Goal: Use online tool/utility: Utilize a website feature to perform a specific function

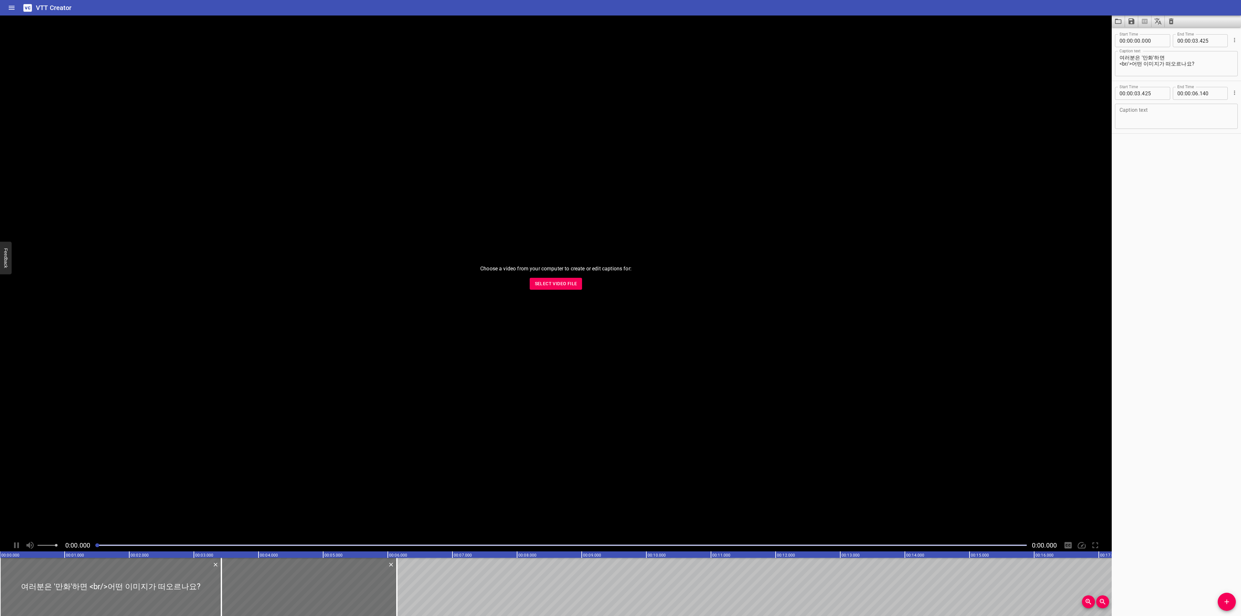
click at [544, 282] on span "Select Video File" at bounding box center [556, 284] width 42 height 8
click at [20, 546] on icon "Play/Pause" at bounding box center [17, 546] width 10 height 10
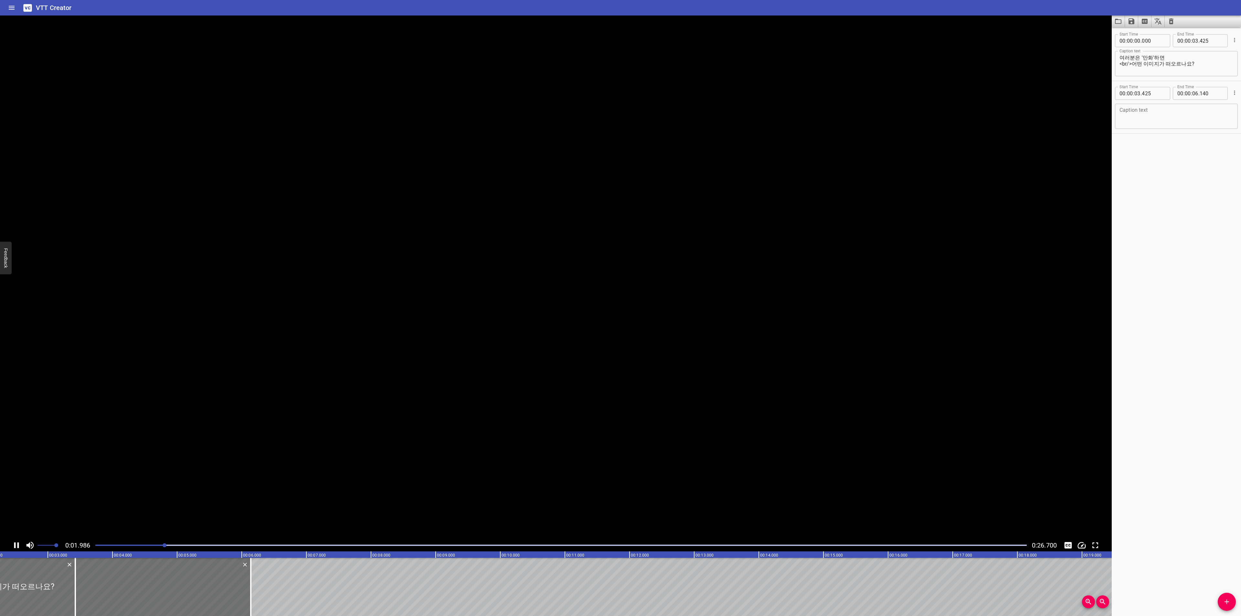
click at [20, 546] on icon "Play/Pause" at bounding box center [17, 546] width 10 height 10
click at [17, 545] on icon "Play/Pause" at bounding box center [17, 546] width 5 height 6
click at [17, 545] on icon "Play/Pause" at bounding box center [16, 546] width 5 height 6
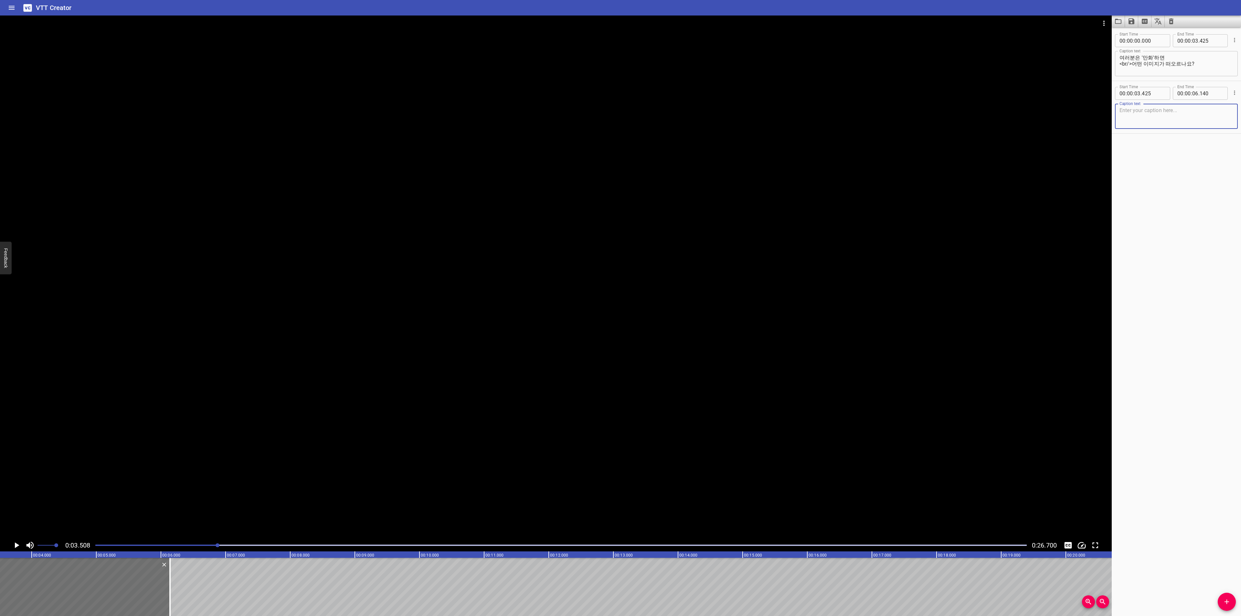
click at [1177, 120] on textarea at bounding box center [1177, 116] width 114 height 18
paste textarea "누군가에겐 어린 시절의 추억으로, 누군가에겐 꿈과 상상을 키워준 공간으로"
click at [1195, 111] on textarea "누군가에겐 어린 시절의 추억으로, 누군가에겐 꿈과 상상을 키워준 공간으로" at bounding box center [1177, 116] width 114 height 18
click at [1195, 110] on textarea "누군가에겐 어린 시절의 추억으로, 누군가에겐 꿈과 상상을 키워준 공간으로" at bounding box center [1177, 116] width 114 height 18
click at [1218, 114] on textarea "누군가에겐 어린 시절의 추억으로, 누군가에겐 꿈과 상상을 키워준 공간으로" at bounding box center [1177, 116] width 114 height 18
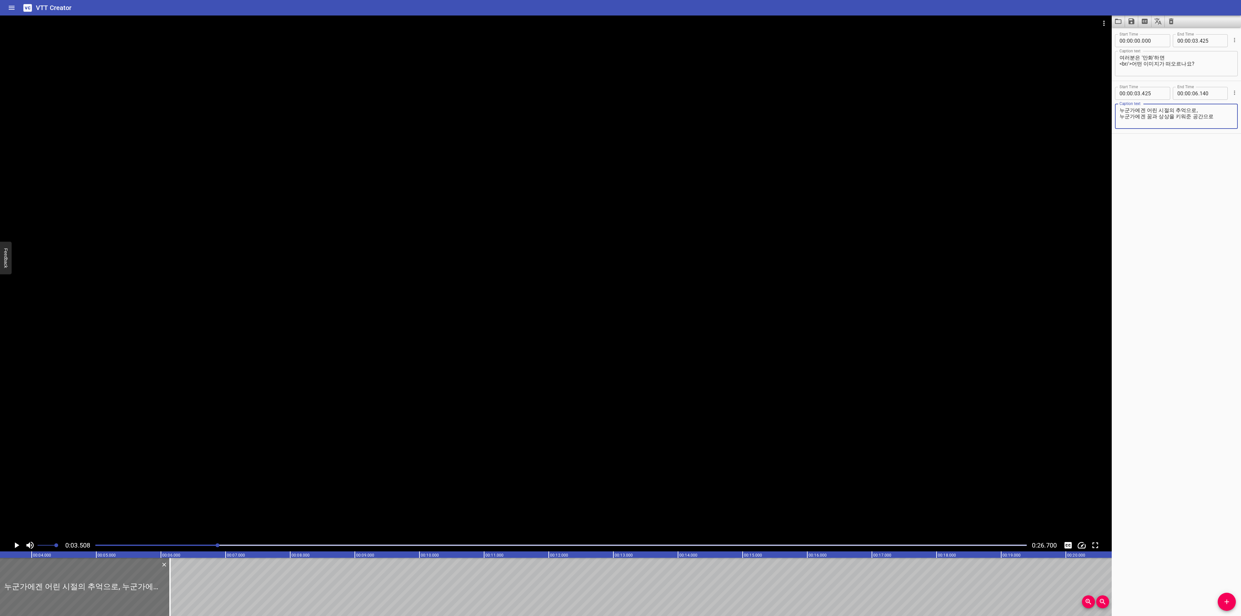
drag, startPoint x: 1219, startPoint y: 114, endPoint x: 1225, endPoint y: 113, distance: 5.6
click at [1200, 108] on textarea "누군가에겐 어린 시절의 추억으로, 누군가에겐 꿈과 상상을 키워준 공간으로" at bounding box center [1177, 116] width 114 height 18
click at [1167, 123] on textarea "누군가에겐 어린 시절의 추억으로" at bounding box center [1177, 116] width 114 height 18
click at [1202, 112] on textarea "누군가에겐 어린 시절의 추억으로" at bounding box center [1177, 116] width 114 height 18
click at [1159, 116] on textarea "누군가에겐 어린 시절의 추억으로, 누군가[PERSON_NAME]" at bounding box center [1177, 116] width 114 height 18
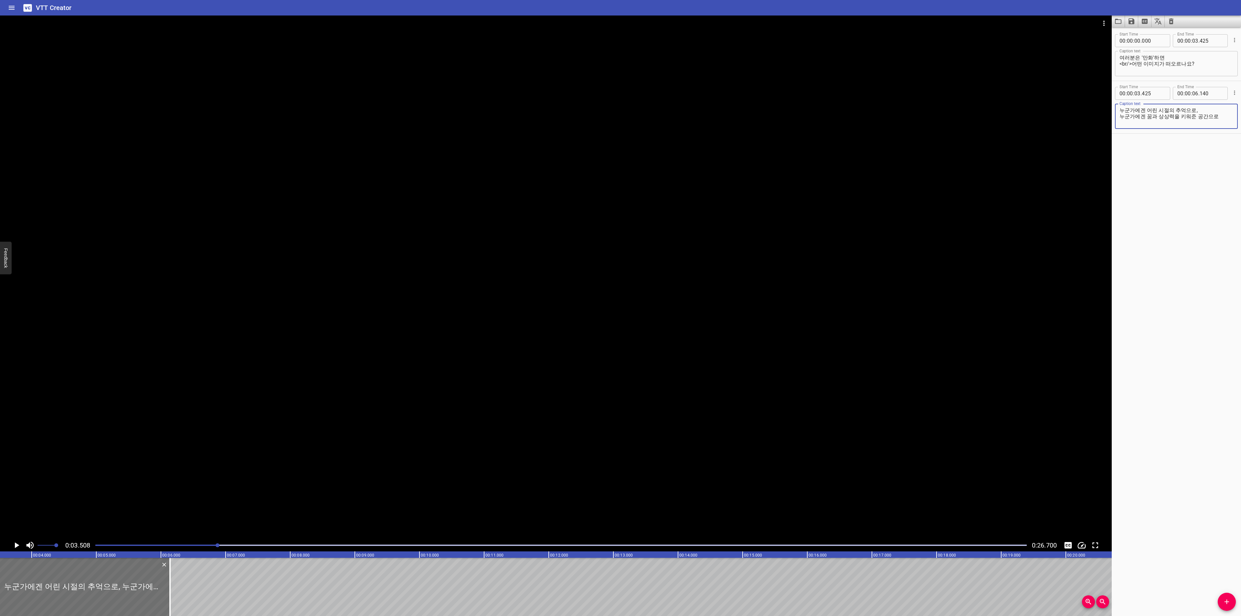
type textarea "누군가에겐 어린 시절의 추억으로, 누군가에겐 꿈과 상상력을 키워준 공간으로"
click at [1201, 112] on textarea "누군가에겐 어린 시절의 추억으로, 누군가에겐 꿈과 상상력을 키워준 공간으로" at bounding box center [1177, 116] width 114 height 18
click at [1215, 114] on textarea "누군가에겐 어린 시절의 추억으로, 누군가에겐 꿈과 상상력을 키워준 공간으로" at bounding box center [1177, 116] width 114 height 18
drag, startPoint x: 1215, startPoint y: 116, endPoint x: 1097, endPoint y: 101, distance: 119.2
click at [1097, 101] on main "0:03.508 0:26.700 00:00.000 00:01.000 00:02.000 00:03.000 00:04.000 00:05.000 0…" at bounding box center [620, 316] width 1241 height 601
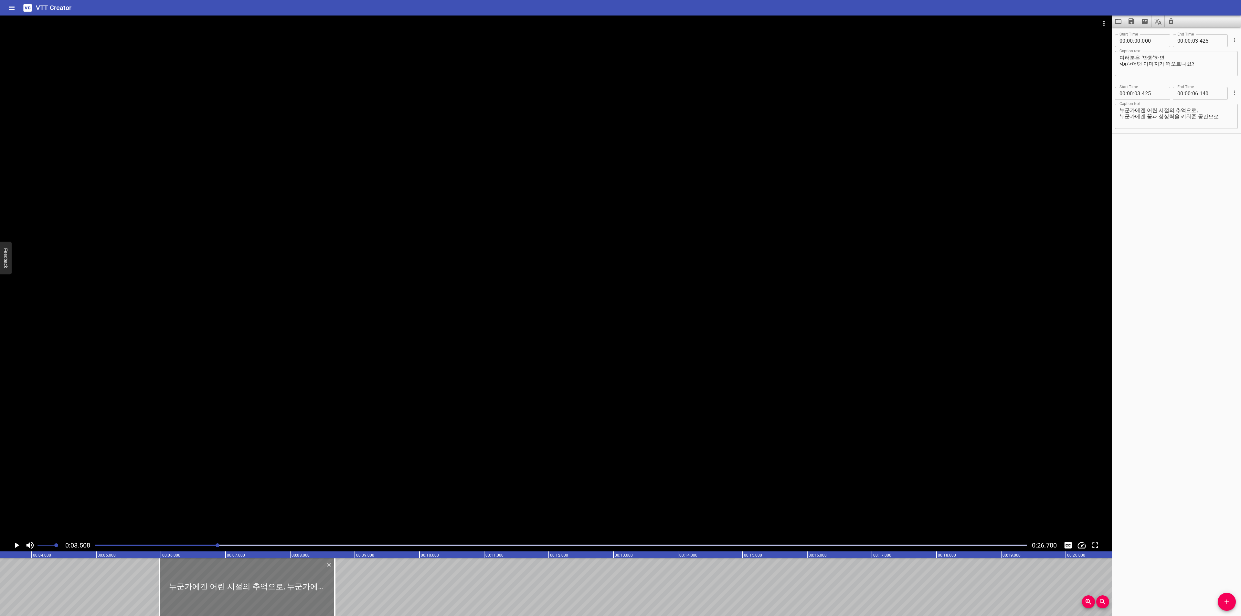
drag, startPoint x: 165, startPoint y: 579, endPoint x: 330, endPoint y: 576, distance: 164.9
click at [330, 576] on div at bounding box center [247, 587] width 176 height 58
type input "05"
type input "975"
type input "08"
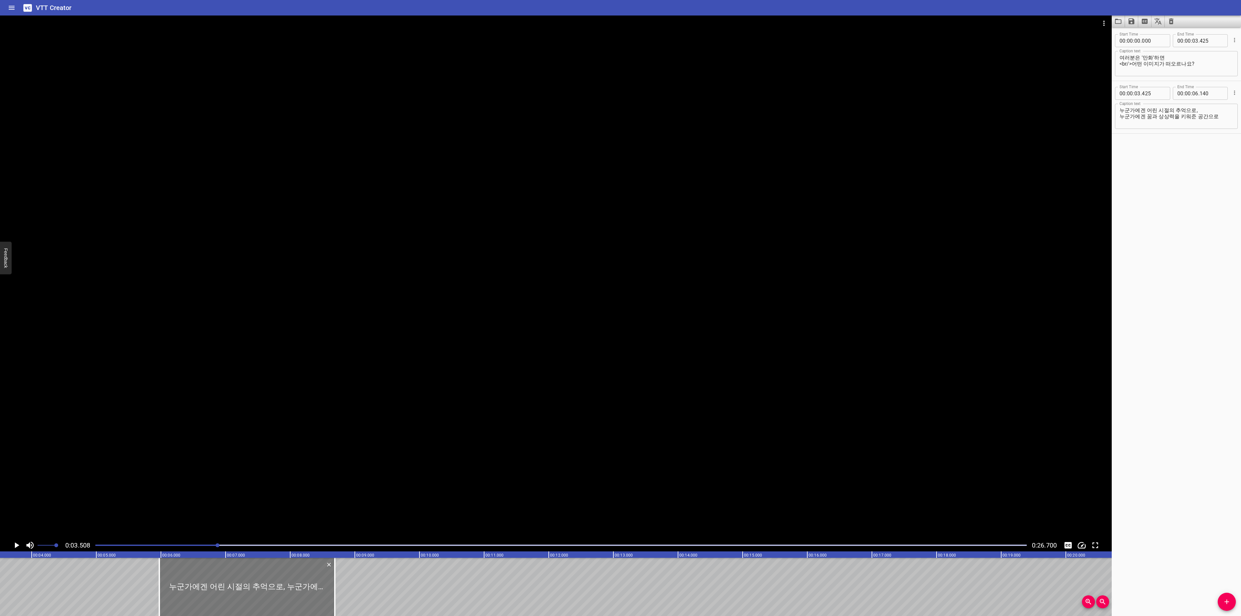
type input "690"
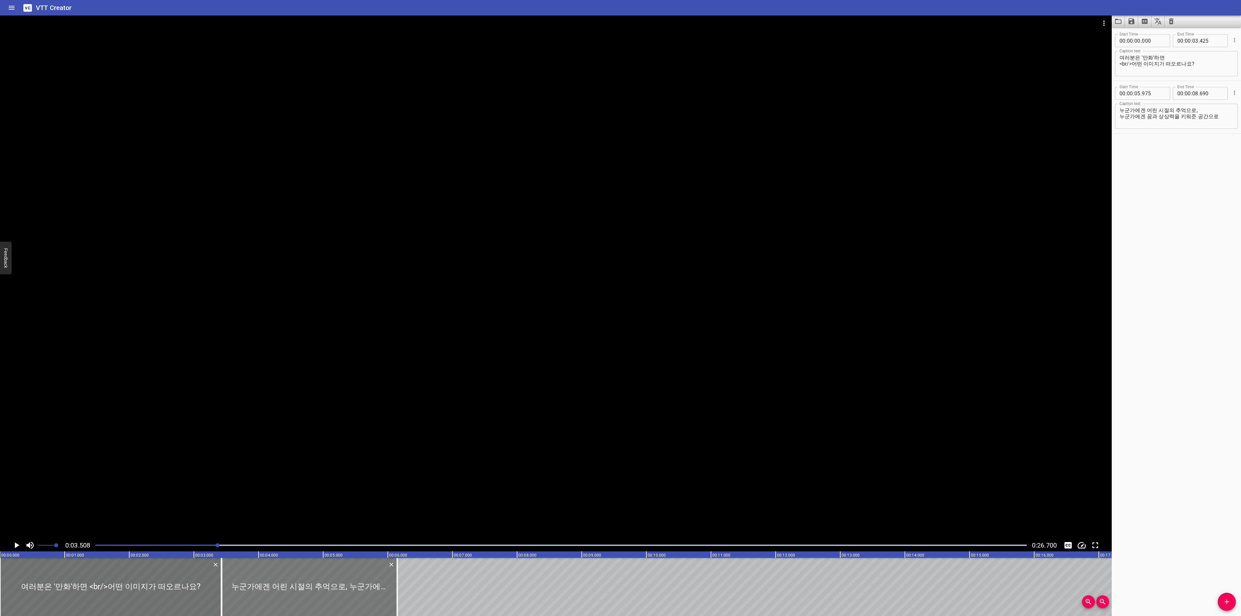
drag, startPoint x: 456, startPoint y: 576, endPoint x: 291, endPoint y: 579, distance: 164.5
click at [291, 579] on div at bounding box center [310, 587] width 176 height 58
type input "03"
type input "430"
type input "06"
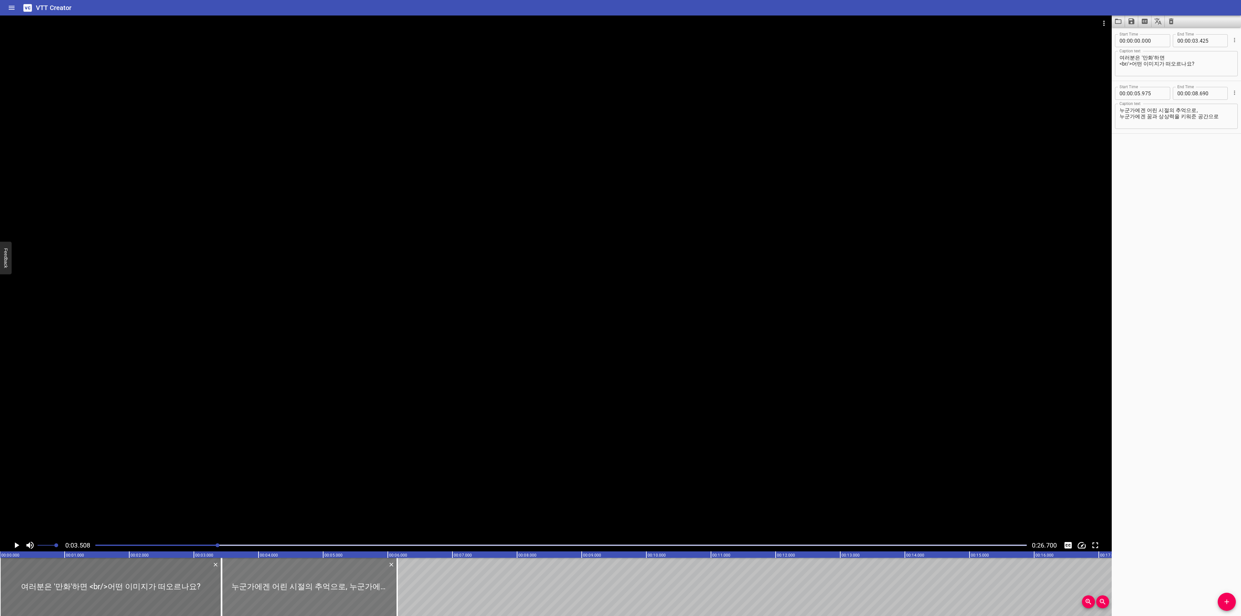
type input "145"
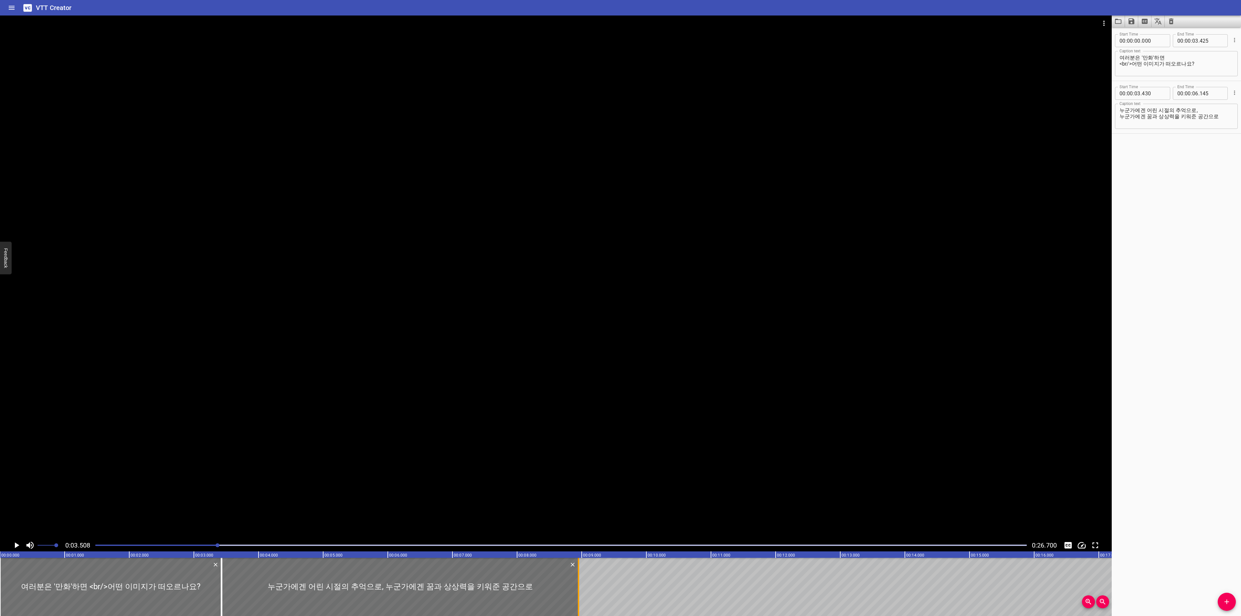
drag, startPoint x: 398, startPoint y: 581, endPoint x: 579, endPoint y: 579, distance: 181.3
click at [579, 579] on div at bounding box center [578, 587] width 1 height 58
type input "08"
type input "950"
click at [19, 544] on icon "Play/Pause" at bounding box center [17, 546] width 10 height 10
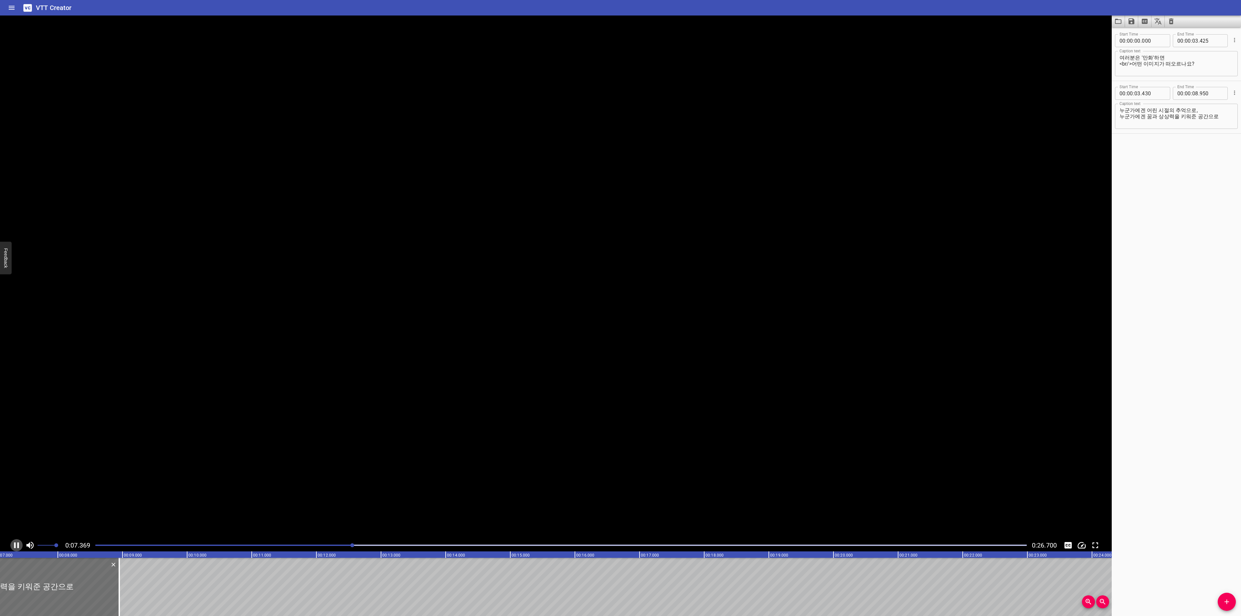
click at [12, 544] on icon "Play/Pause" at bounding box center [17, 546] width 10 height 10
click at [1141, 111] on textarea "누군가에겐 어린 시절의 추억으로, 누군가에겐 꿈과 상상력을 키워준 공간으로" at bounding box center [1177, 116] width 114 height 18
type textarea "누군가에게는 어린 시절의 추억으로, 누군가에게는 꿈과 상상력을 키워준 공간으로"
click at [19, 545] on icon "Play/Pause" at bounding box center [16, 546] width 5 height 6
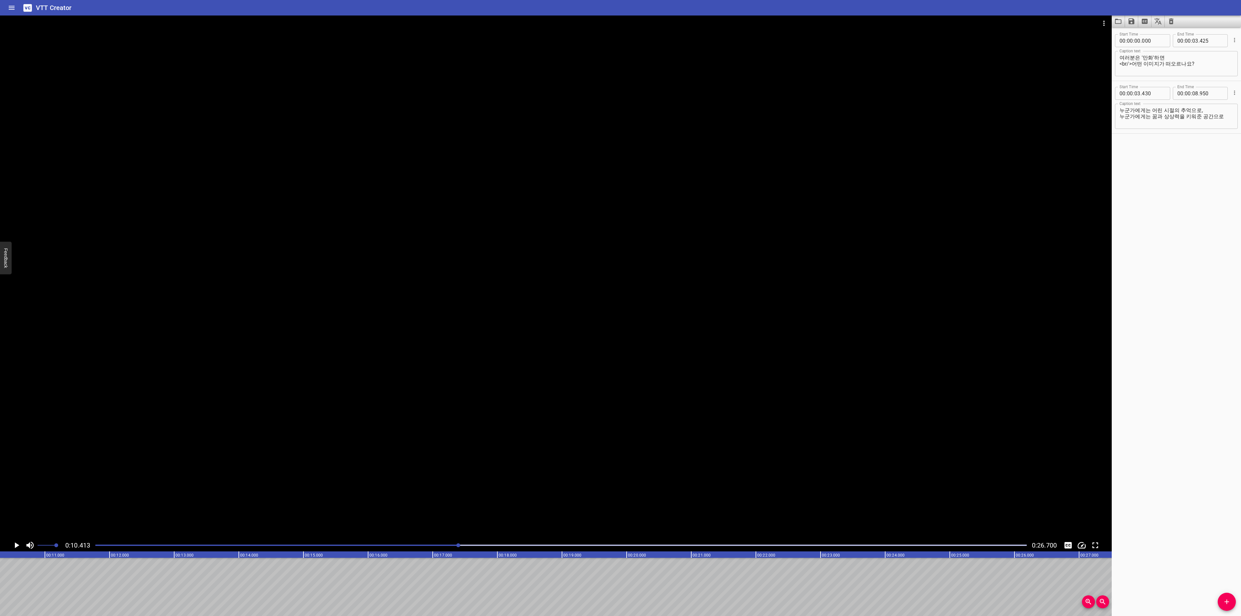
scroll to position [0, 673]
click at [105, 545] on div "Play progress" at bounding box center [124, 545] width 932 height 1
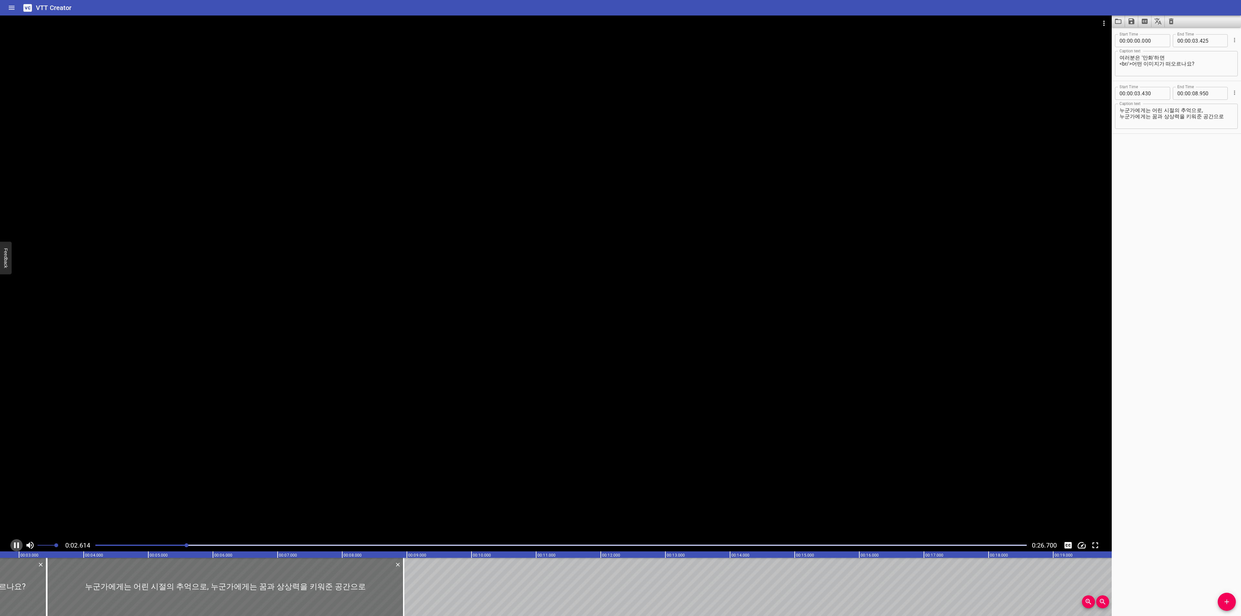
click at [13, 544] on icon "Play/Pause" at bounding box center [17, 546] width 10 height 10
click at [1231, 599] on span "Add Cue" at bounding box center [1227, 602] width 18 height 8
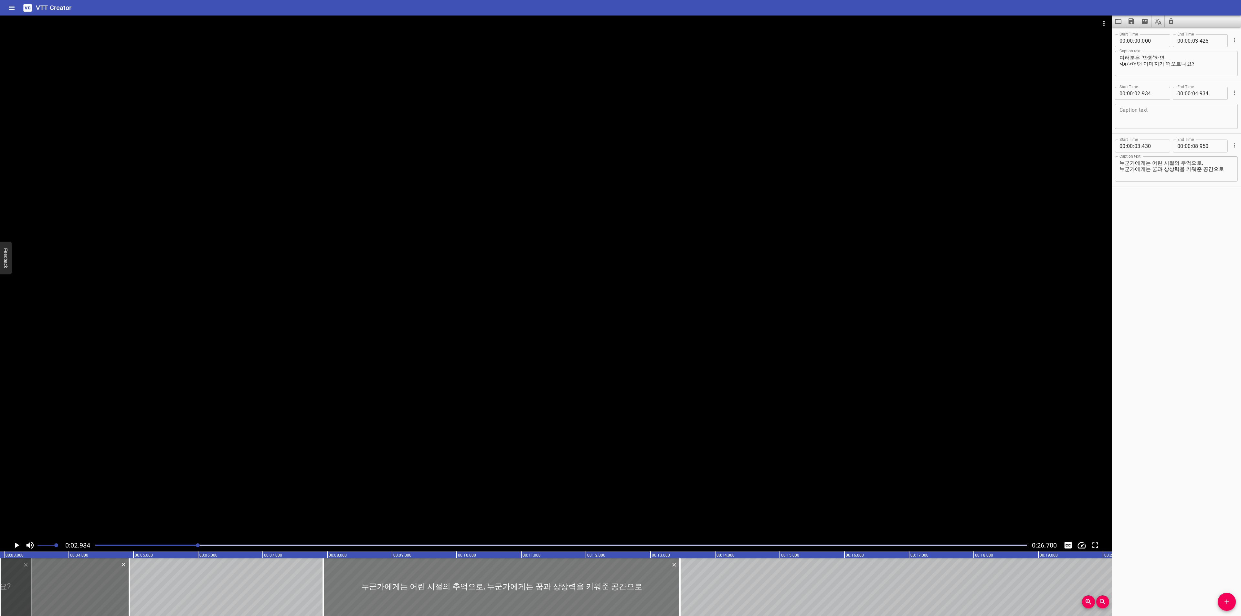
drag, startPoint x: 108, startPoint y: 584, endPoint x: 339, endPoint y: 575, distance: 231.0
click at [339, 575] on div at bounding box center [501, 587] width 357 height 58
type input "07"
type input "935"
type input "13"
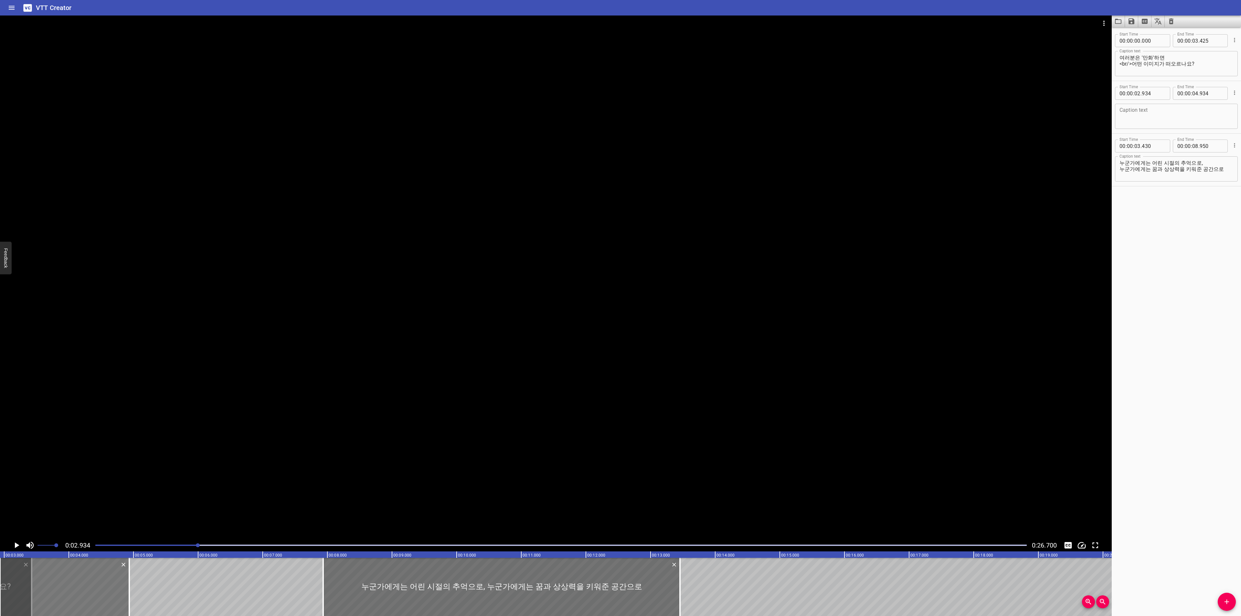
type input "455"
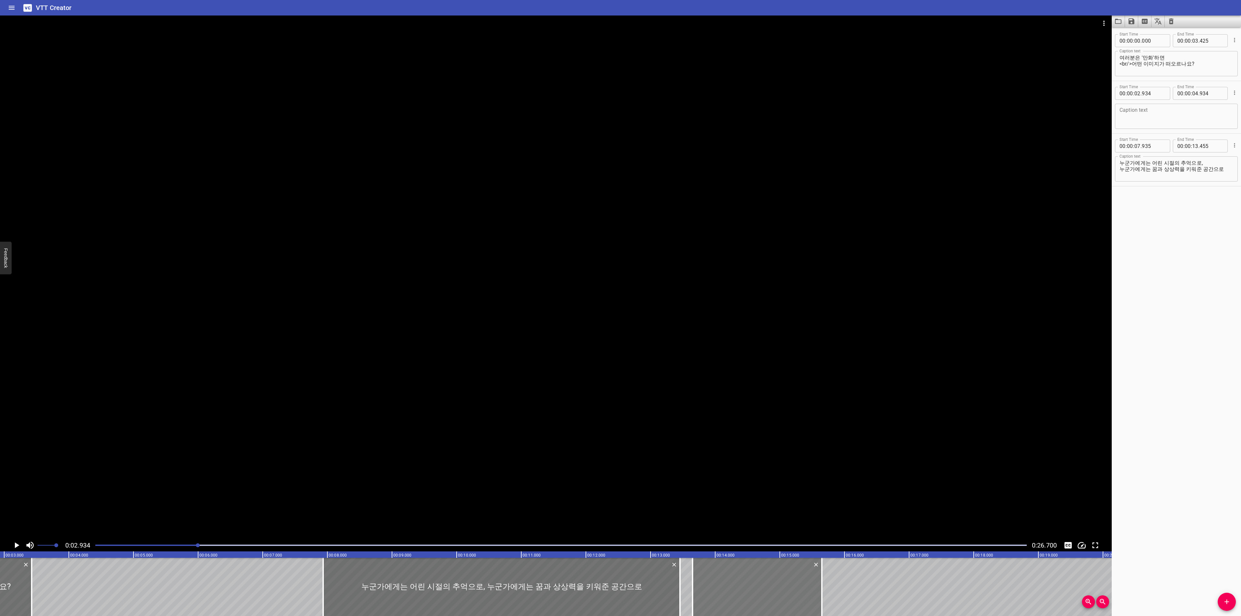
drag, startPoint x: 57, startPoint y: 583, endPoint x: 754, endPoint y: 567, distance: 697.4
type input "13"
type input "714"
type input "15"
type input "714"
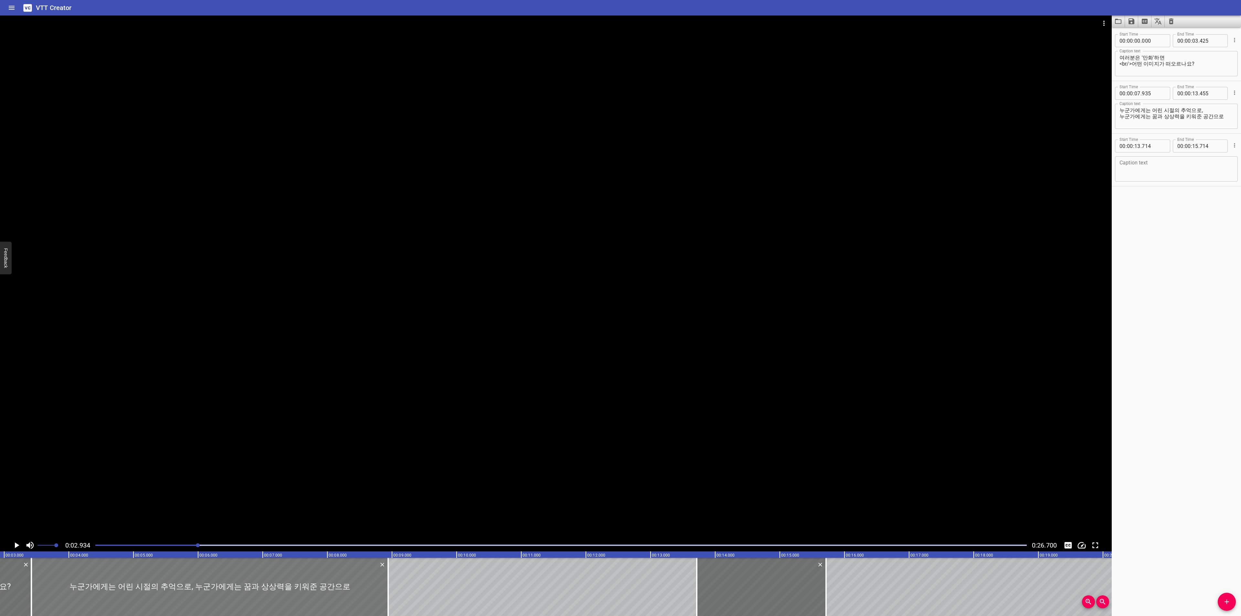
click at [324, 583] on div at bounding box center [209, 587] width 357 height 58
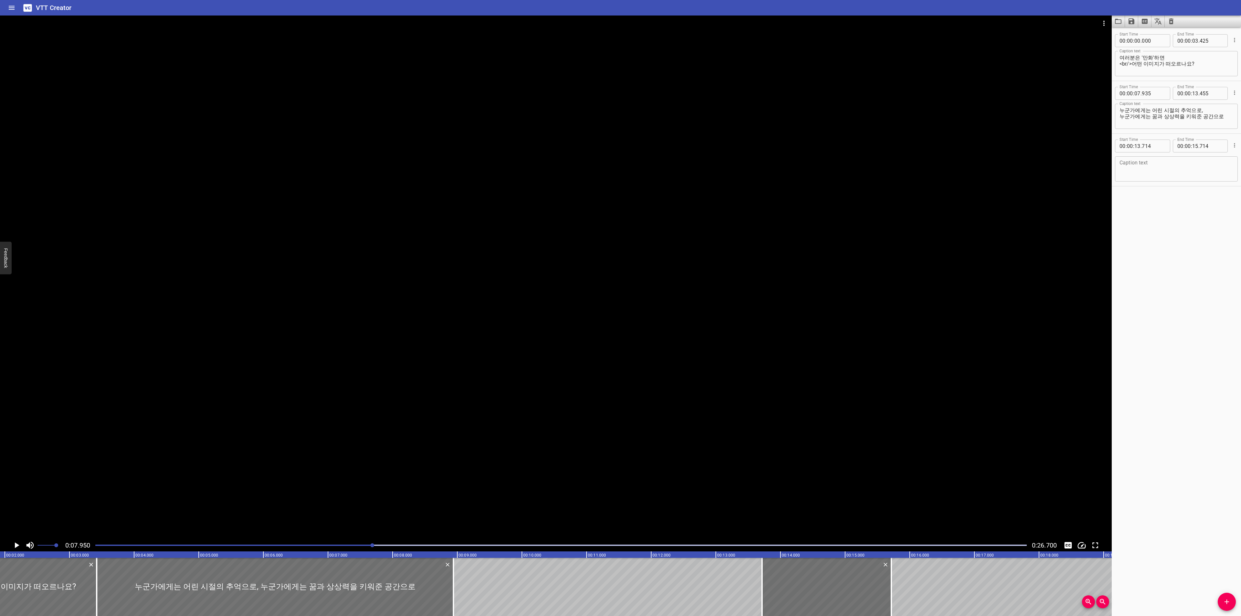
scroll to position [0, 217]
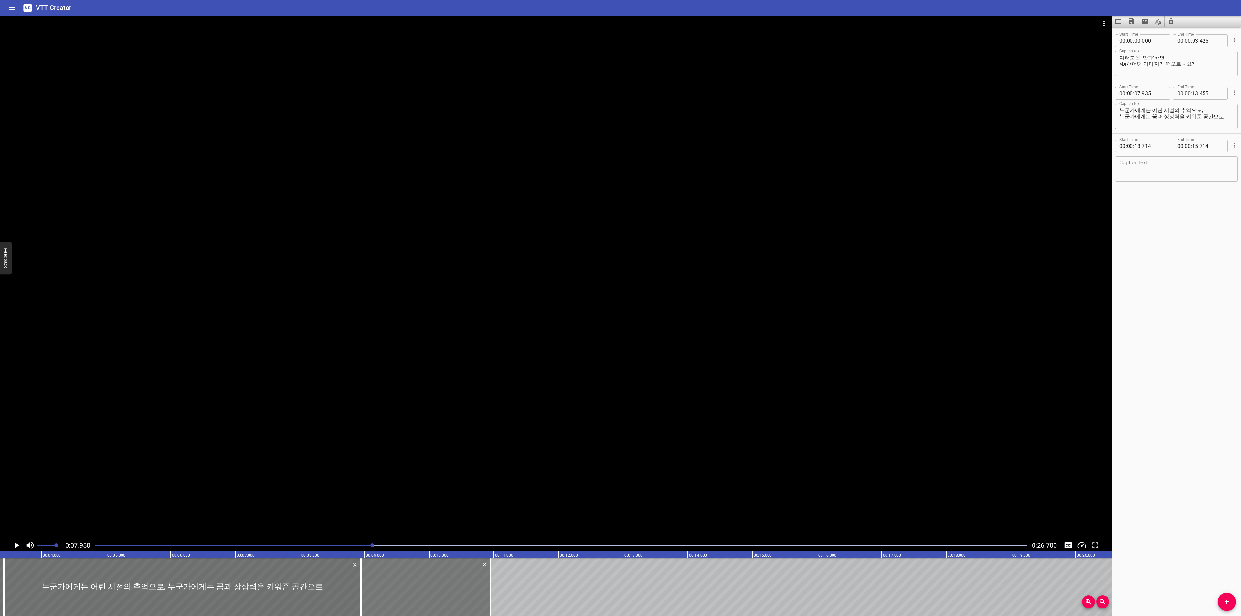
drag, startPoint x: 705, startPoint y: 588, endPoint x: 420, endPoint y: 592, distance: 285.1
click at [420, 592] on div at bounding box center [425, 587] width 129 height 58
type input "08"
type input "944"
type input "10"
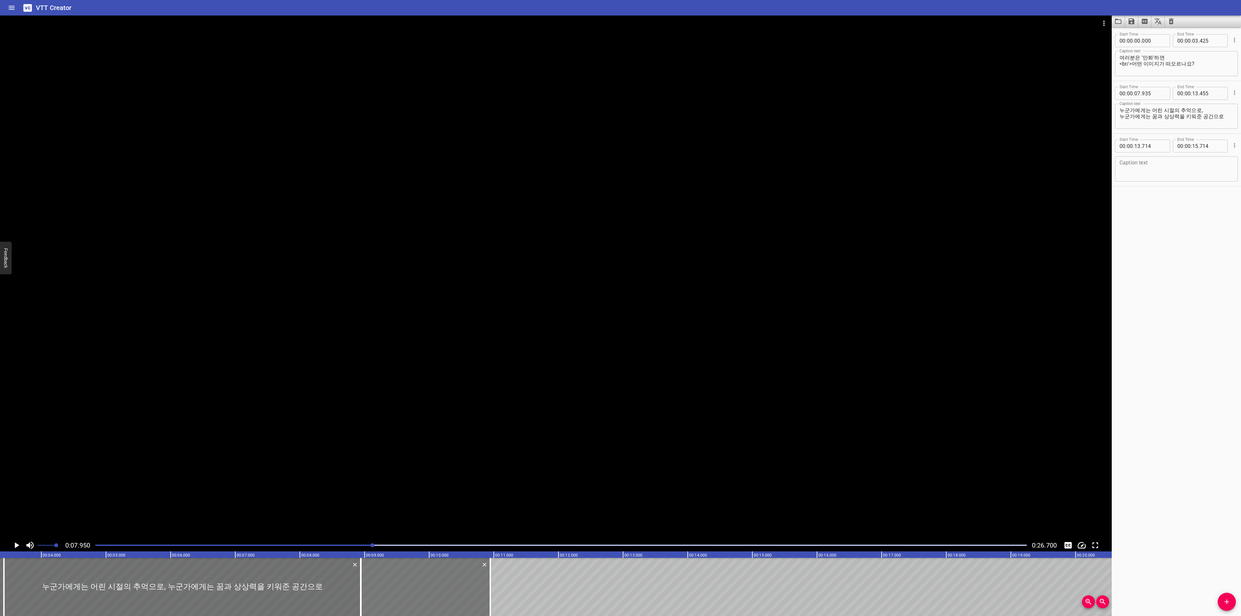
type input "944"
drag, startPoint x: 491, startPoint y: 579, endPoint x: 621, endPoint y: 576, distance: 130.3
click at [621, 576] on div at bounding box center [620, 587] width 6 height 58
type input "12"
type input "959"
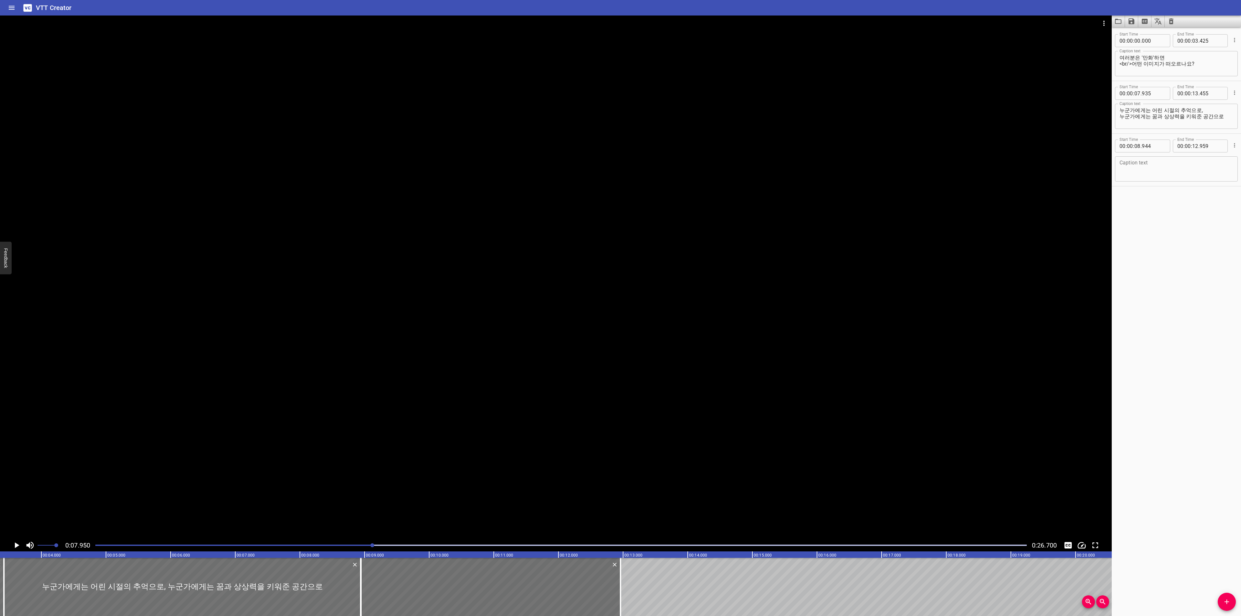
click at [1122, 121] on textarea "누군가에게는 어린 시절의 추억으로, 누군가에게는 꿈과 상상력을 키워준 공간으로" at bounding box center [1177, 116] width 114 height 18
type textarea "누군가에게는 어린 시절의 추억으로, <br/>누군가에게는 꿈과 상상력을 키워준 공간으로"
click at [1156, 166] on textarea at bounding box center [1177, 169] width 114 height 18
paste textarea "오랜 시간 우리 곁에서 웃음과 감동을 전해온 한국 만화는"
click at [14, 545] on icon "Play/Pause" at bounding box center [17, 546] width 10 height 10
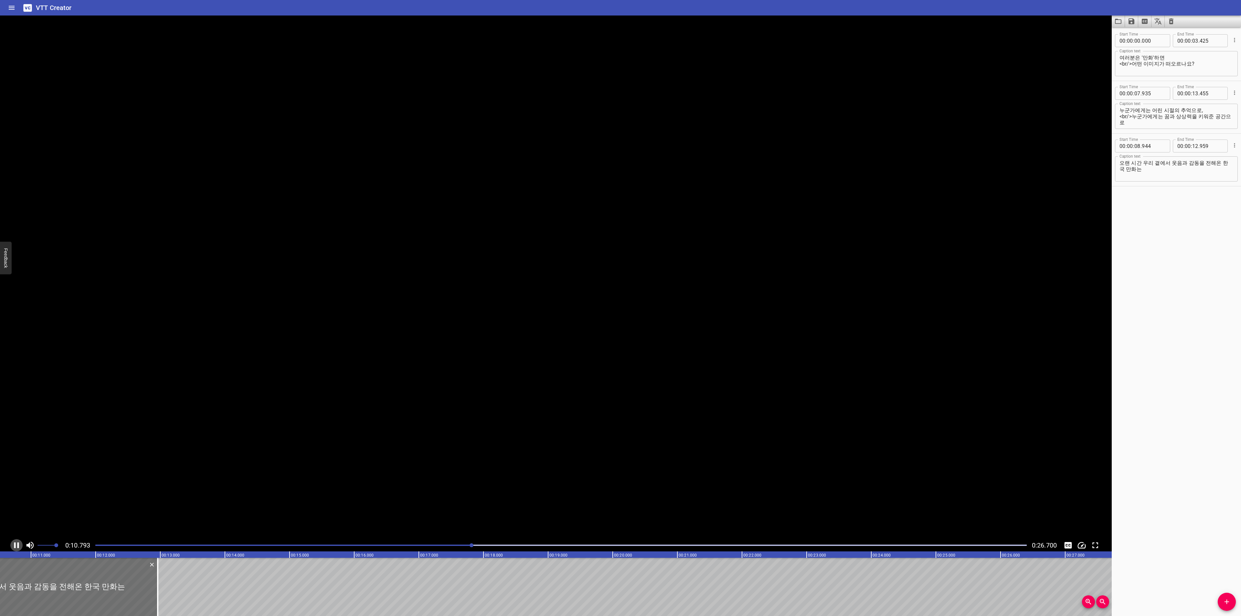
click at [14, 545] on icon "Play/Pause" at bounding box center [17, 546] width 10 height 10
click at [1178, 162] on textarea "오랜 시간 우리 곁에서 웃음과 감동을 전해온 한국 만화는" at bounding box center [1177, 169] width 114 height 18
type textarea "오랜 시간 우리 곁에서 <br.>웃음과 감동을 전해온 한국 만화는"
click at [1140, 148] on input "number" at bounding box center [1138, 146] width 6 height 13
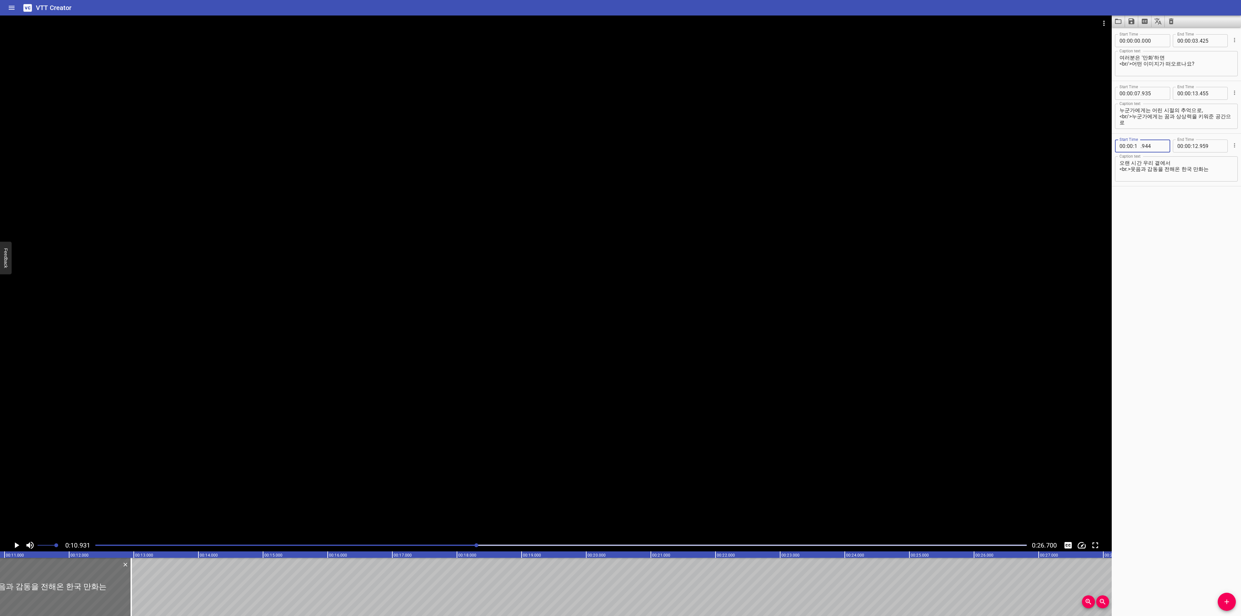
type input "13"
type input "455"
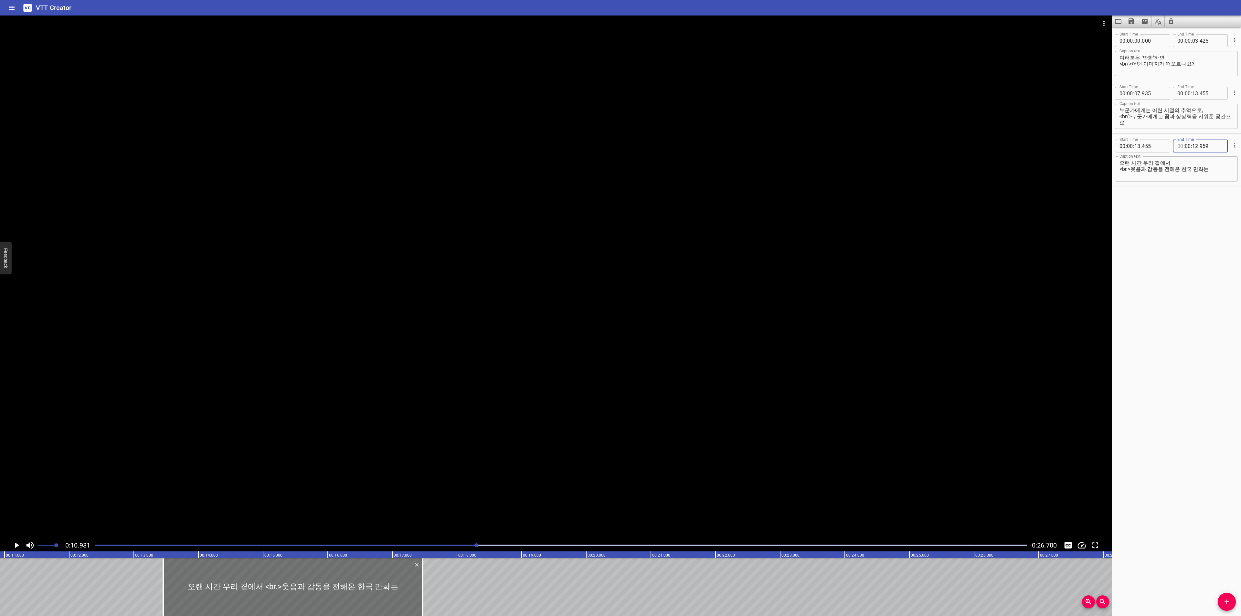
type input "00"
type input "16"
type input "959"
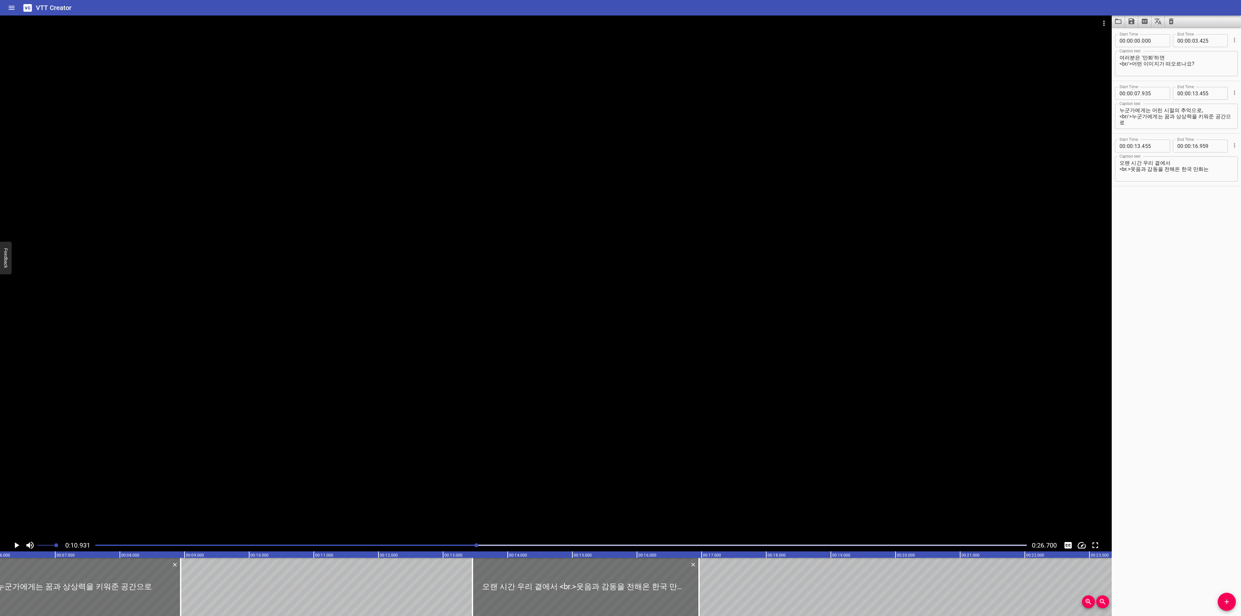
scroll to position [0, 364]
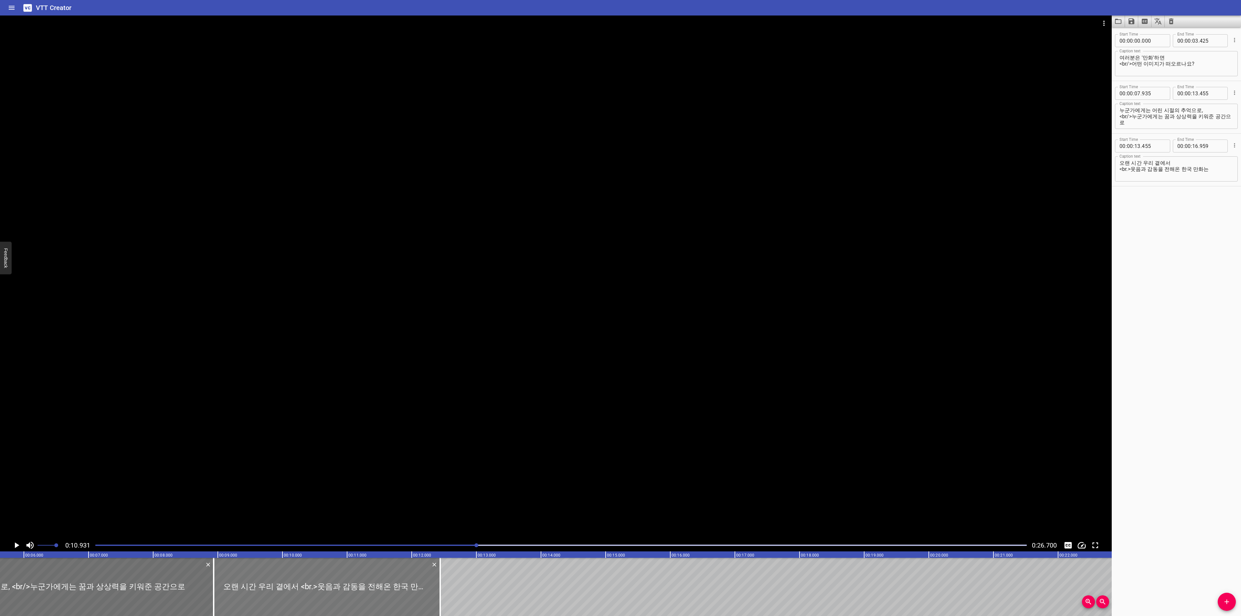
drag, startPoint x: 580, startPoint y: 578, endPoint x: 289, endPoint y: 578, distance: 291.2
click at [289, 578] on div at bounding box center [327, 587] width 227 height 58
type input "08"
type input "935"
type input "12"
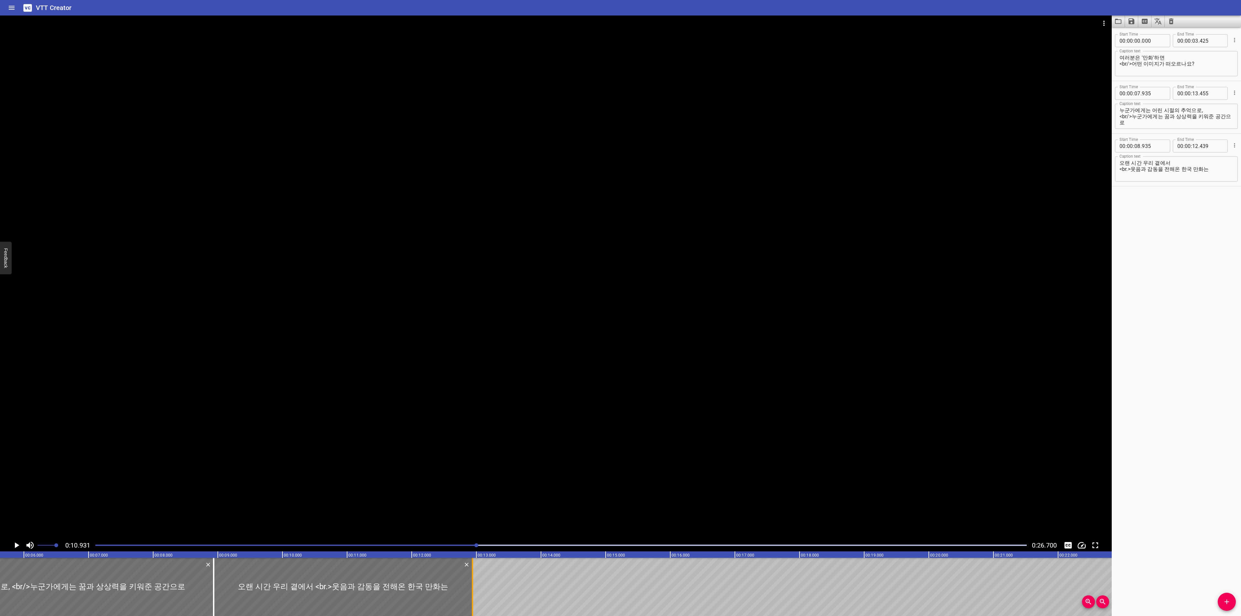
drag, startPoint x: 440, startPoint y: 576, endPoint x: 472, endPoint y: 576, distance: 32.3
click at [472, 576] on div at bounding box center [472, 587] width 1 height 58
type input "939"
click at [1231, 602] on span "Add Cue" at bounding box center [1227, 602] width 18 height 8
drag, startPoint x: 401, startPoint y: 588, endPoint x: 530, endPoint y: 588, distance: 129.3
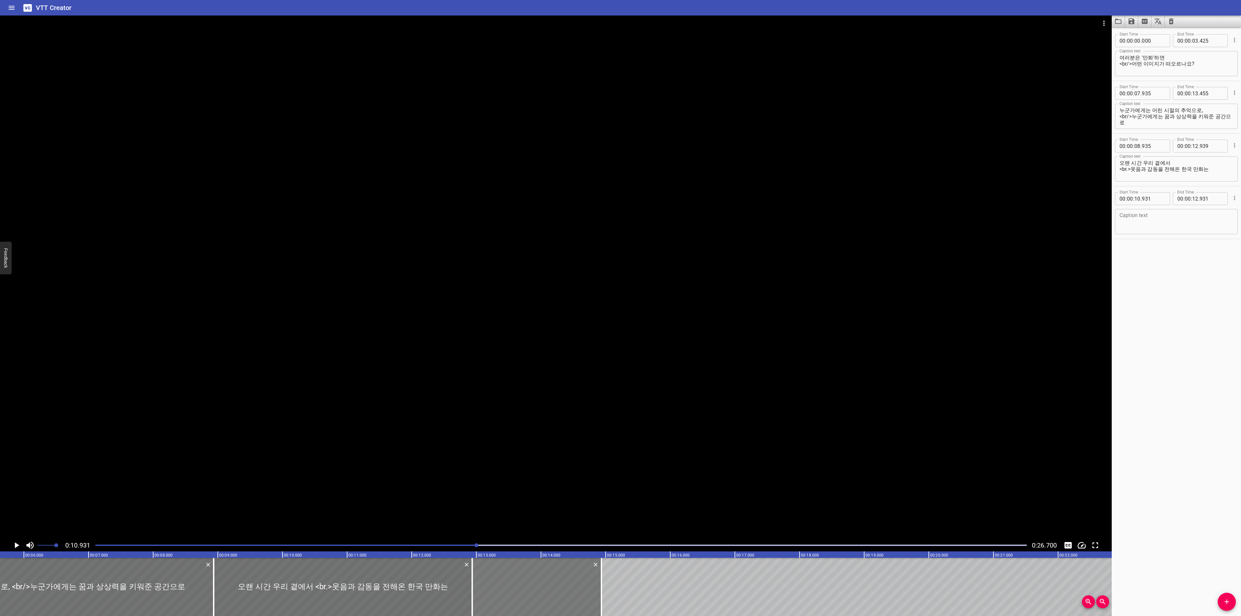
click at [530, 588] on div at bounding box center [536, 587] width 129 height 58
type input "12"
type input "936"
type input "14"
type input "936"
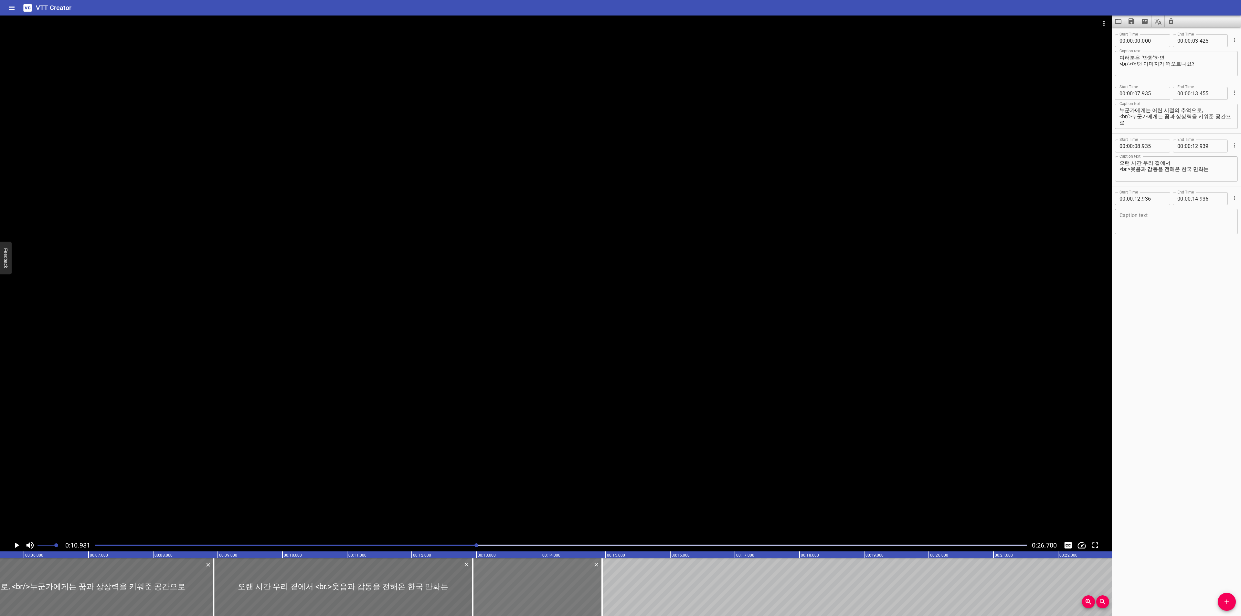
drag, startPoint x: 533, startPoint y: 585, endPoint x: 533, endPoint y: 590, distance: 4.2
click at [533, 590] on div at bounding box center [537, 587] width 129 height 58
type input "946"
click at [1157, 225] on textarea at bounding box center [1177, 222] width 114 height 18
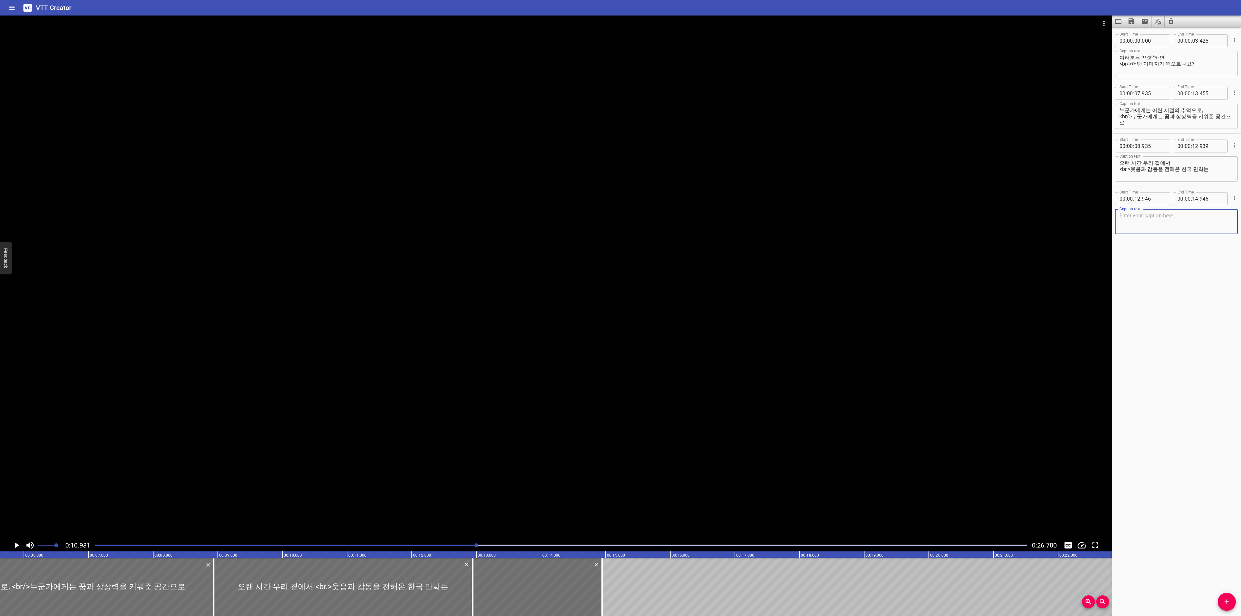
paste textarea "시대의 모습과 이야기를 담으며 대중문화의 한 축으로 자리잡았습니다"
click at [1125, 214] on textarea "시대의 모습과 이야기를 담으며 대중문화의 한 축으로 자리잡았습니다" at bounding box center [1177, 222] width 114 height 18
type textarea "시대의 모습과 이야기를 담으며 <br/>대중문화의 한 축으로 자리잡았습니다"
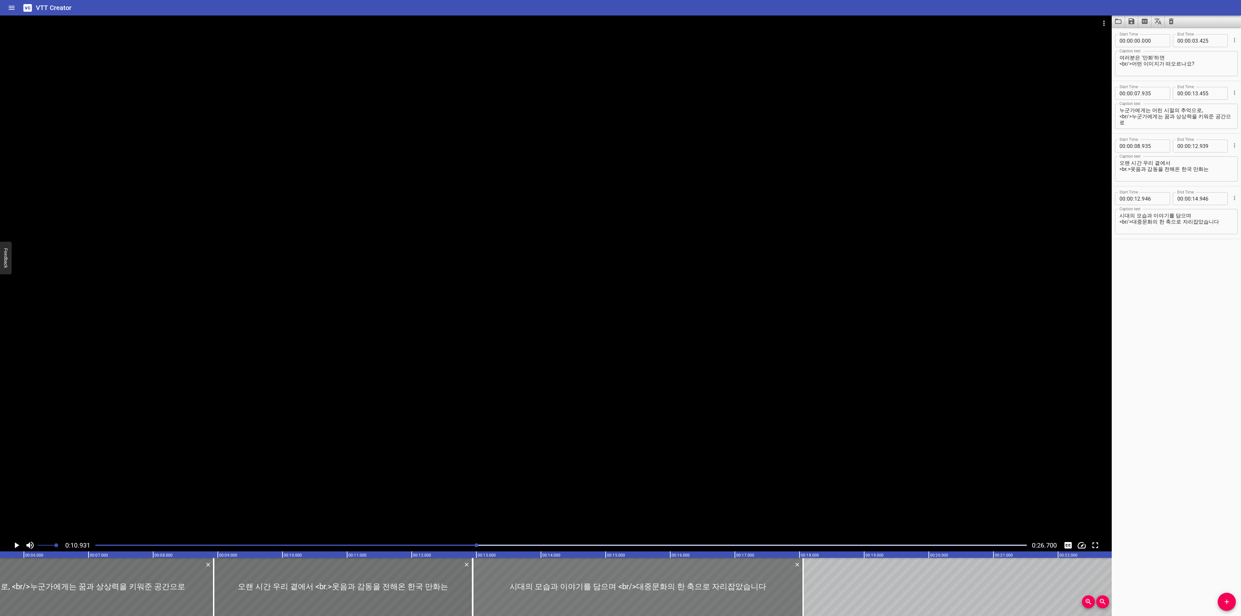
drag, startPoint x: 599, startPoint y: 575, endPoint x: 800, endPoint y: 577, distance: 201.1
click at [800, 577] on div at bounding box center [803, 587] width 6 height 58
type input "18"
type input "056"
click at [102, 545] on div "Play progress" at bounding box center [11, 545] width 932 height 1
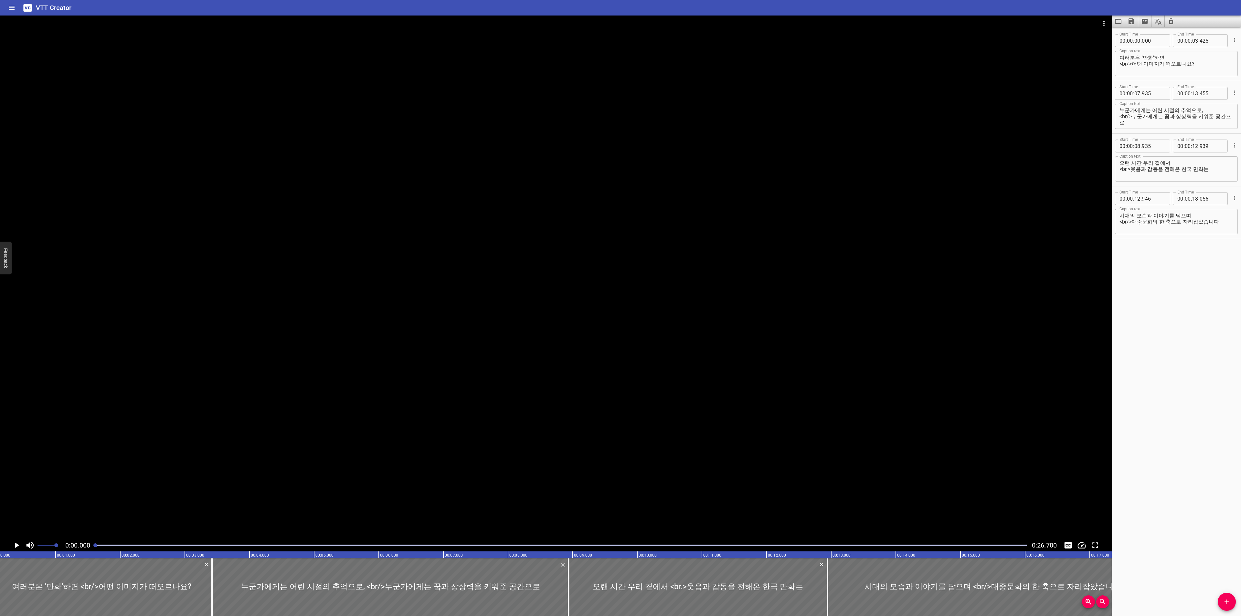
scroll to position [0, 0]
drag, startPoint x: 102, startPoint y: 545, endPoint x: 87, endPoint y: 545, distance: 15.2
click at [87, 545] on div "0:00.000 0:26.700" at bounding box center [556, 545] width 1112 height 12
click at [11, 545] on button "Play/Pause" at bounding box center [16, 545] width 12 height 12
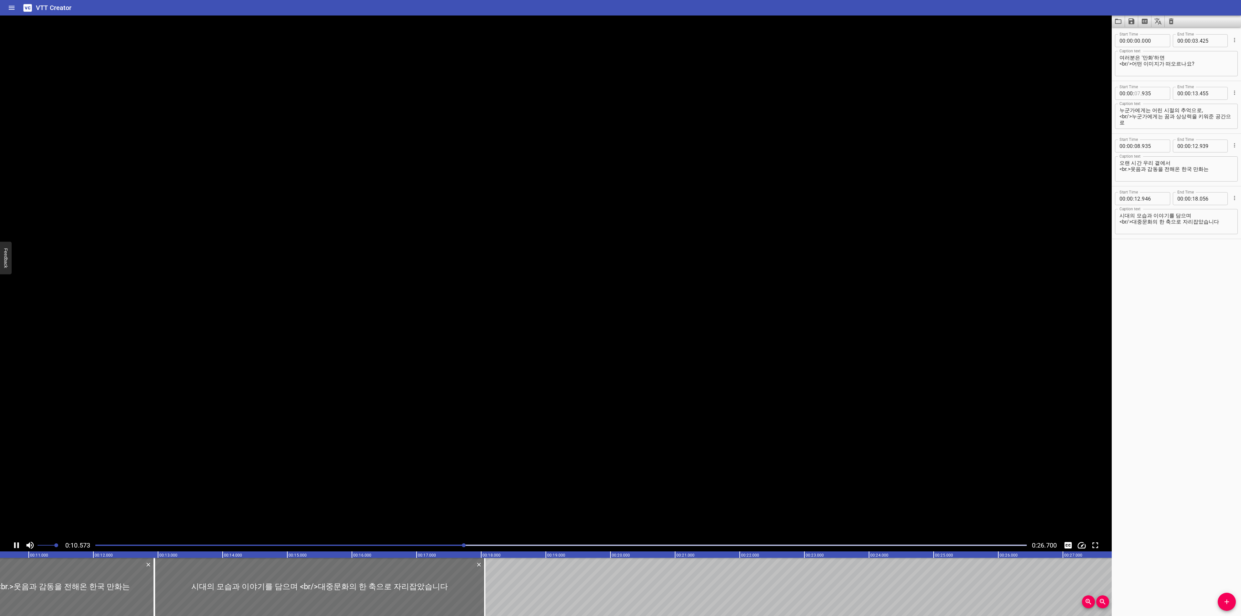
click at [1139, 93] on input "number" at bounding box center [1138, 93] width 6 height 13
type input "03"
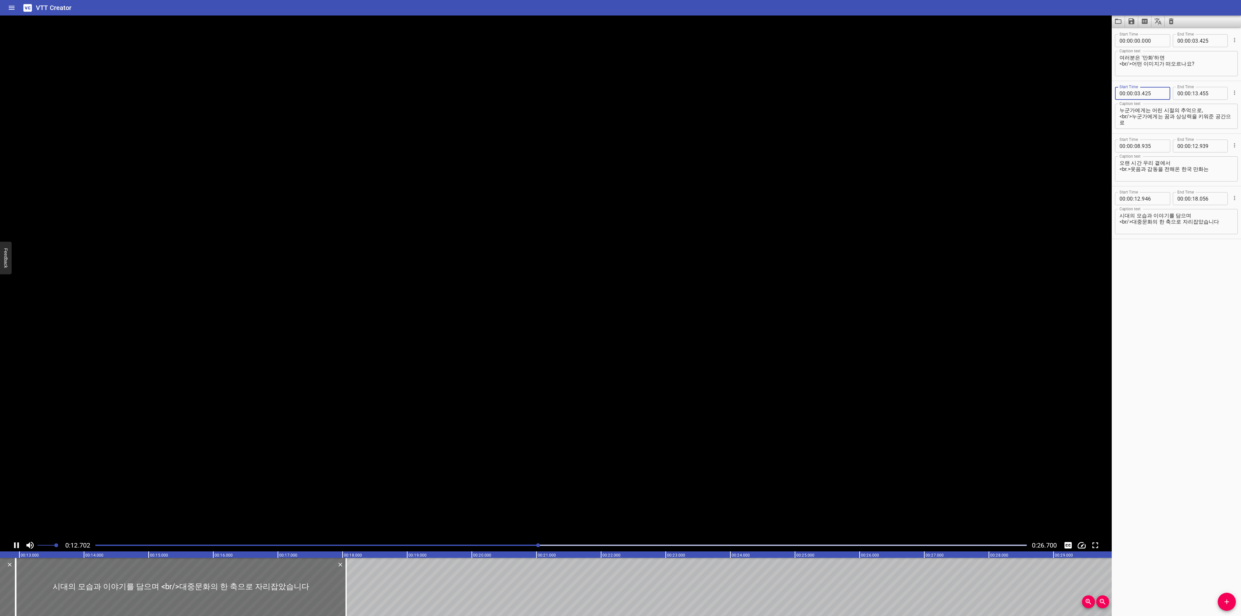
type input "425"
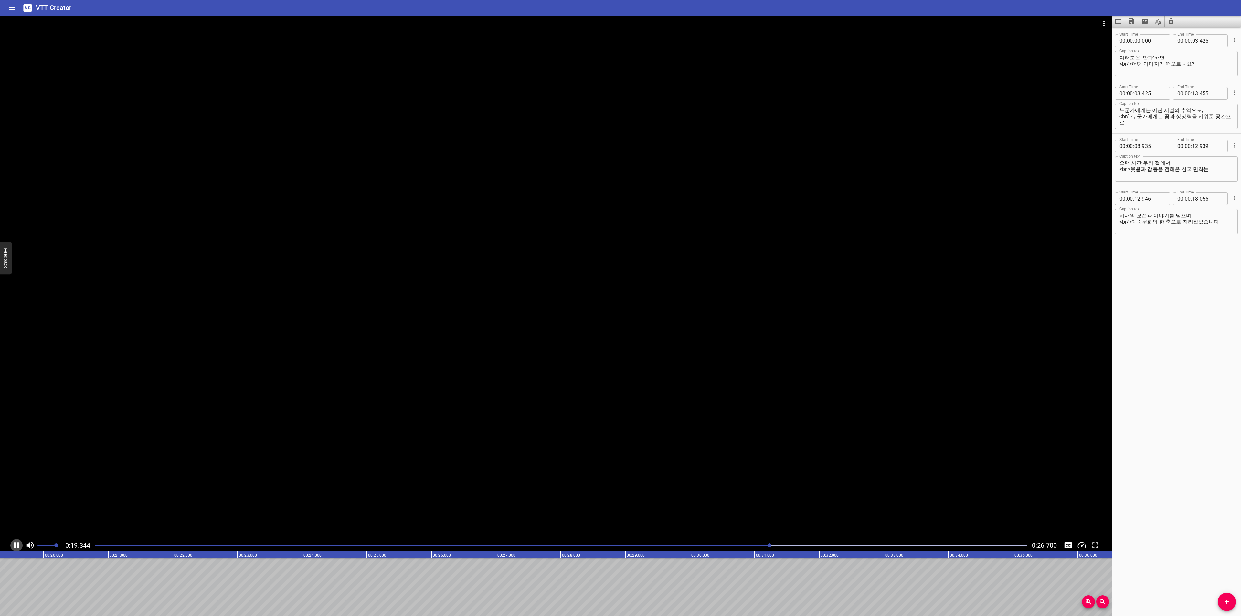
click at [21, 546] on icon "Play/Pause" at bounding box center [17, 546] width 10 height 10
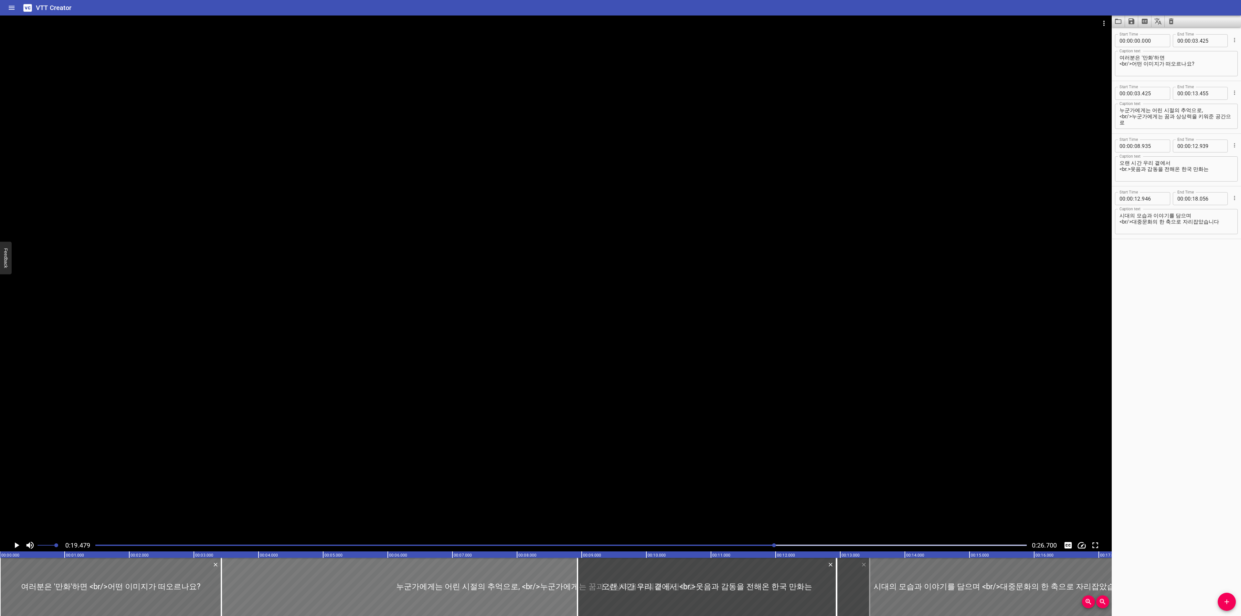
click at [306, 590] on div at bounding box center [545, 587] width 648 height 58
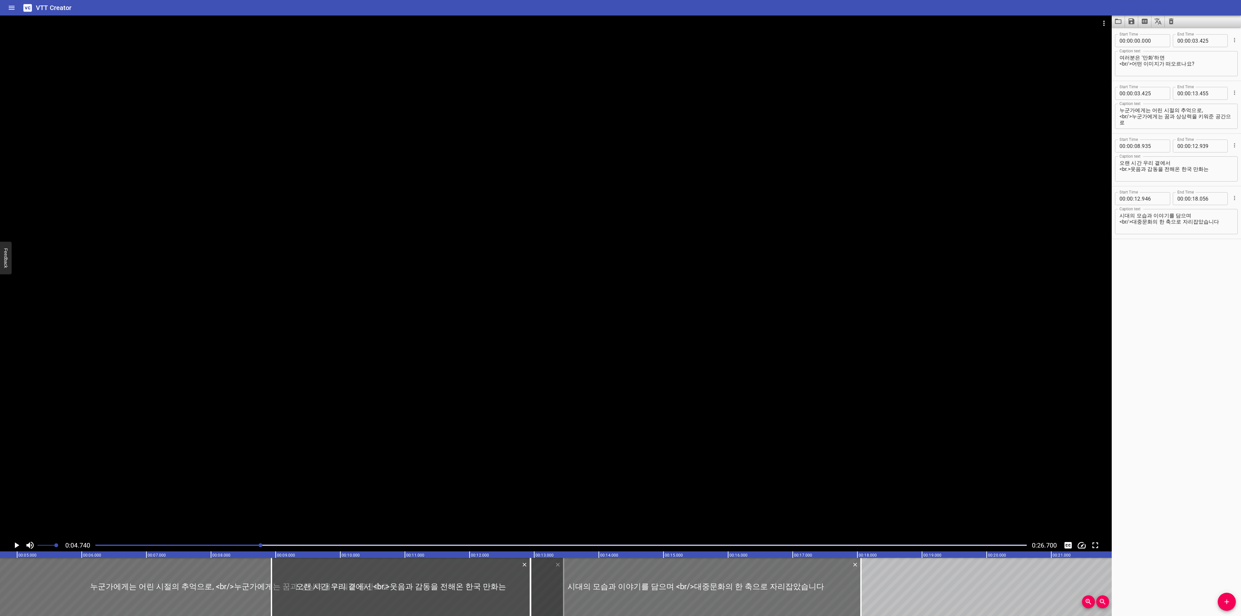
scroll to position [0, 306]
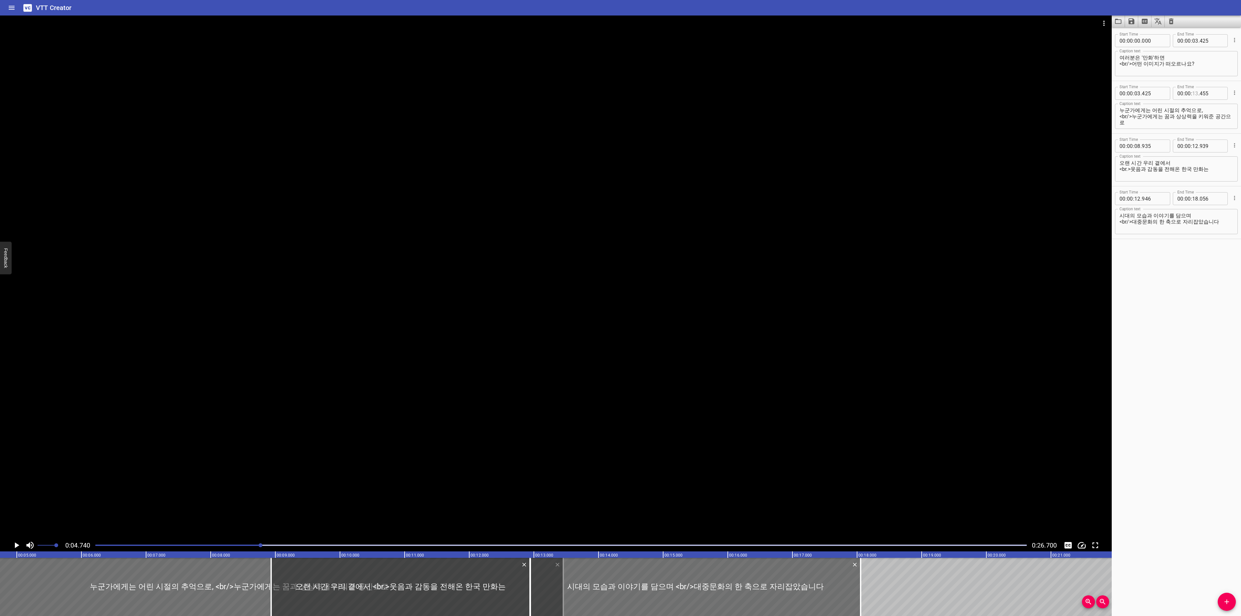
click at [1193, 96] on input "number" at bounding box center [1195, 93] width 6 height 13
type input "08"
type input "935"
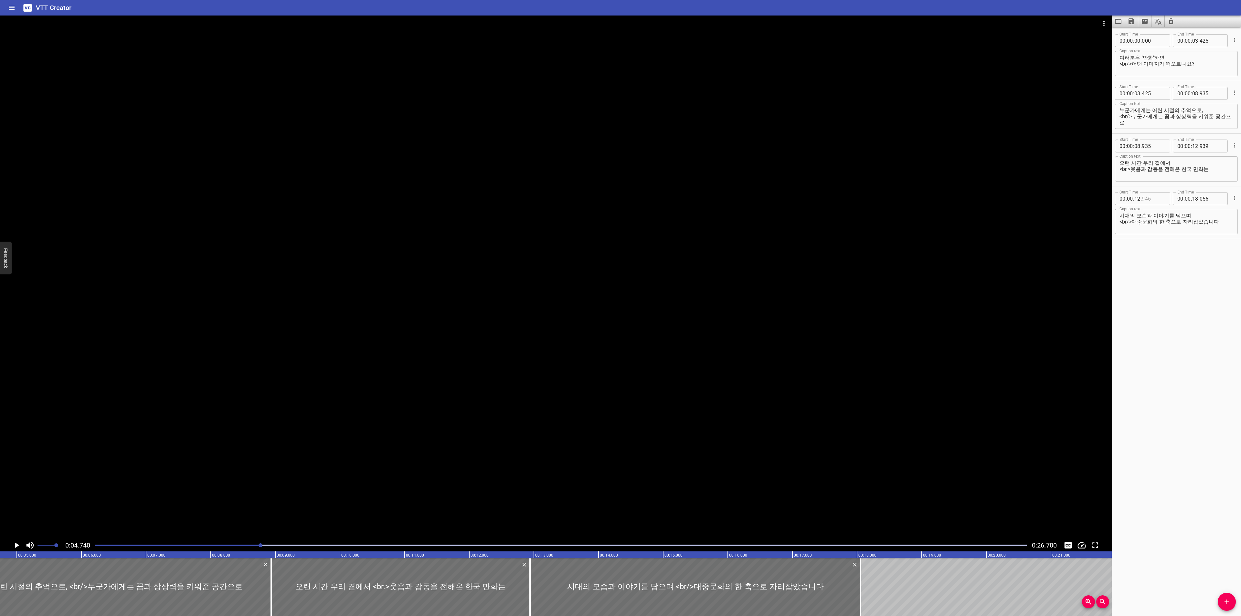
click at [1158, 194] on input "number" at bounding box center [1154, 198] width 24 height 13
type input "939"
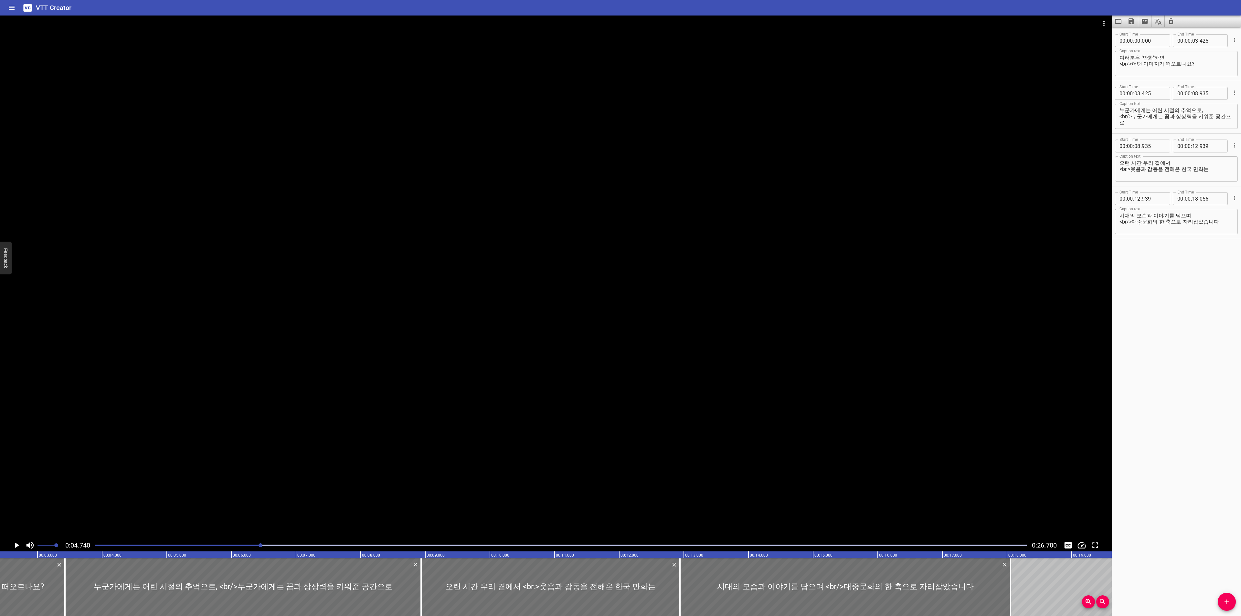
scroll to position [0, 0]
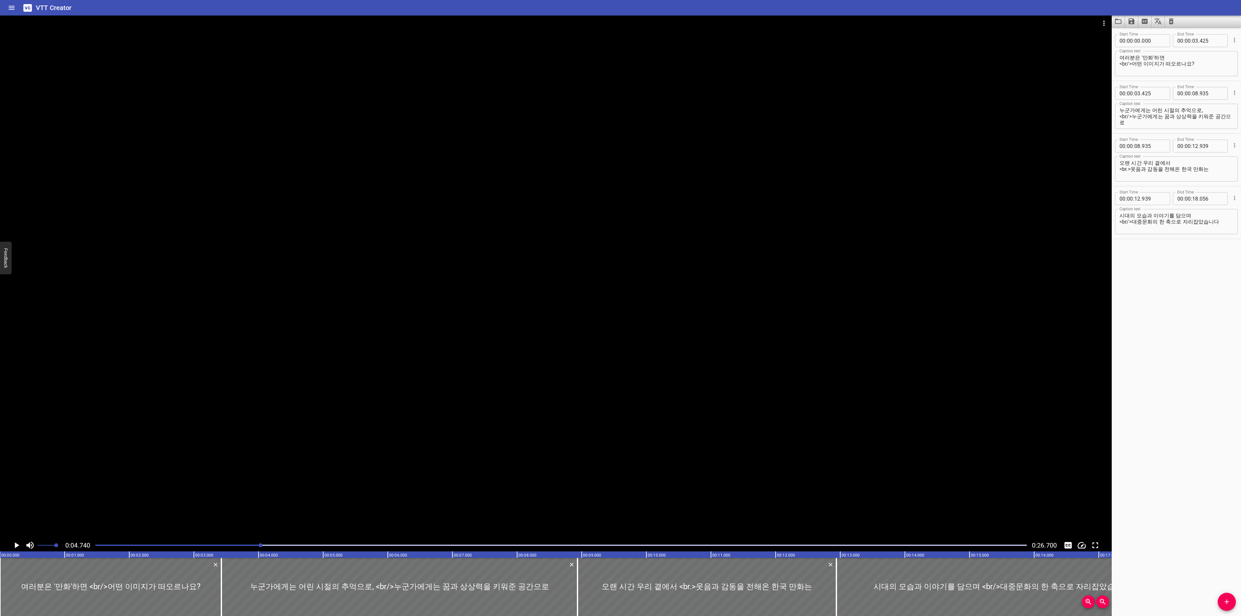
drag, startPoint x: 101, startPoint y: 546, endPoint x: 91, endPoint y: 548, distance: 9.6
click at [91, 548] on div "0:00.000 0:26.700" at bounding box center [556, 545] width 1112 height 12
click at [17, 548] on icon "Play/Pause" at bounding box center [17, 546] width 10 height 10
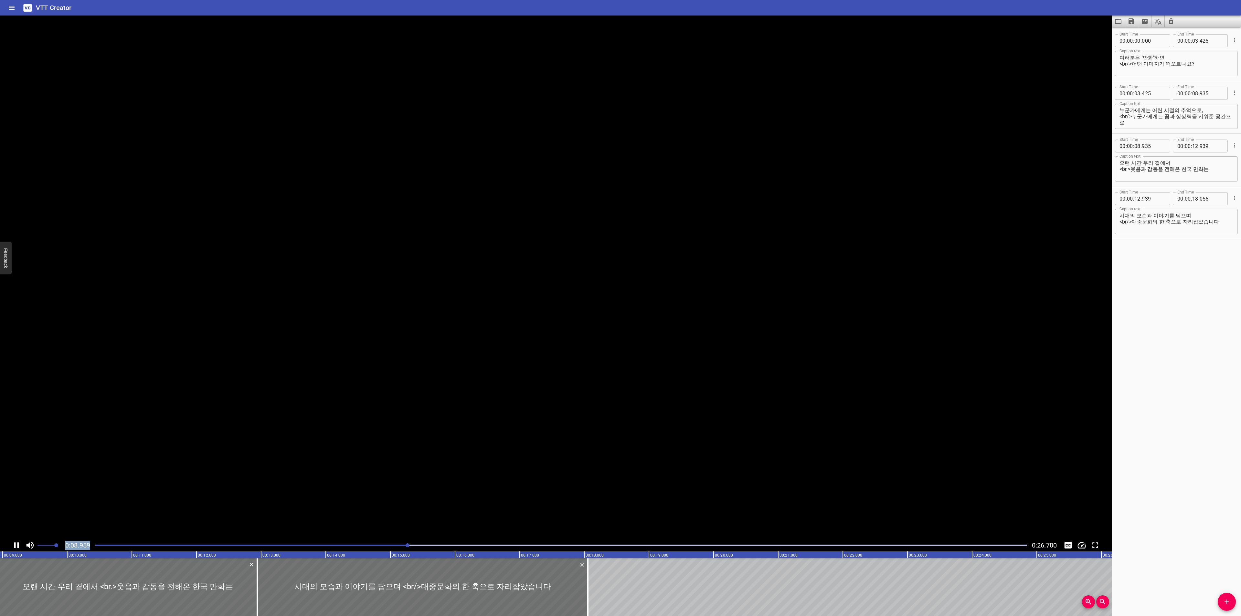
click at [17, 548] on icon "Play/Pause" at bounding box center [17, 546] width 10 height 10
click at [1183, 114] on textarea "누군가에게는 어린 시절의 추억으로, <br/>누군가에게는 꿈과 상상력을 키워준 공간으로" at bounding box center [1177, 116] width 114 height 18
type textarea "누군가에게는 어린 시절의 추억으로, <br/>누군가에게는 꿈과 상상을 키워준 공간으로"
